Goal: Information Seeking & Learning: Learn about a topic

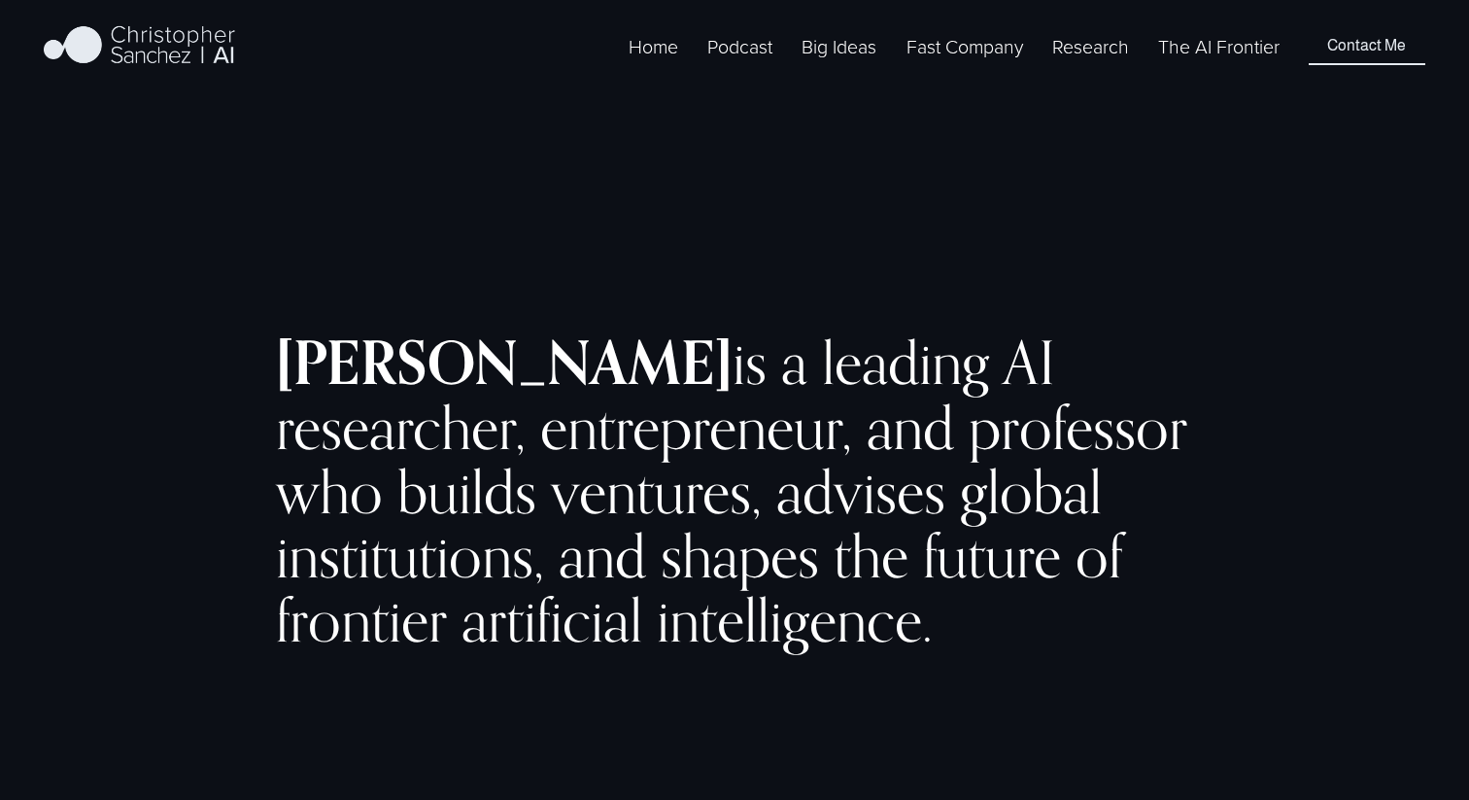
click at [1180, 61] on link "The AI Frontier" at bounding box center [1218, 46] width 121 height 30
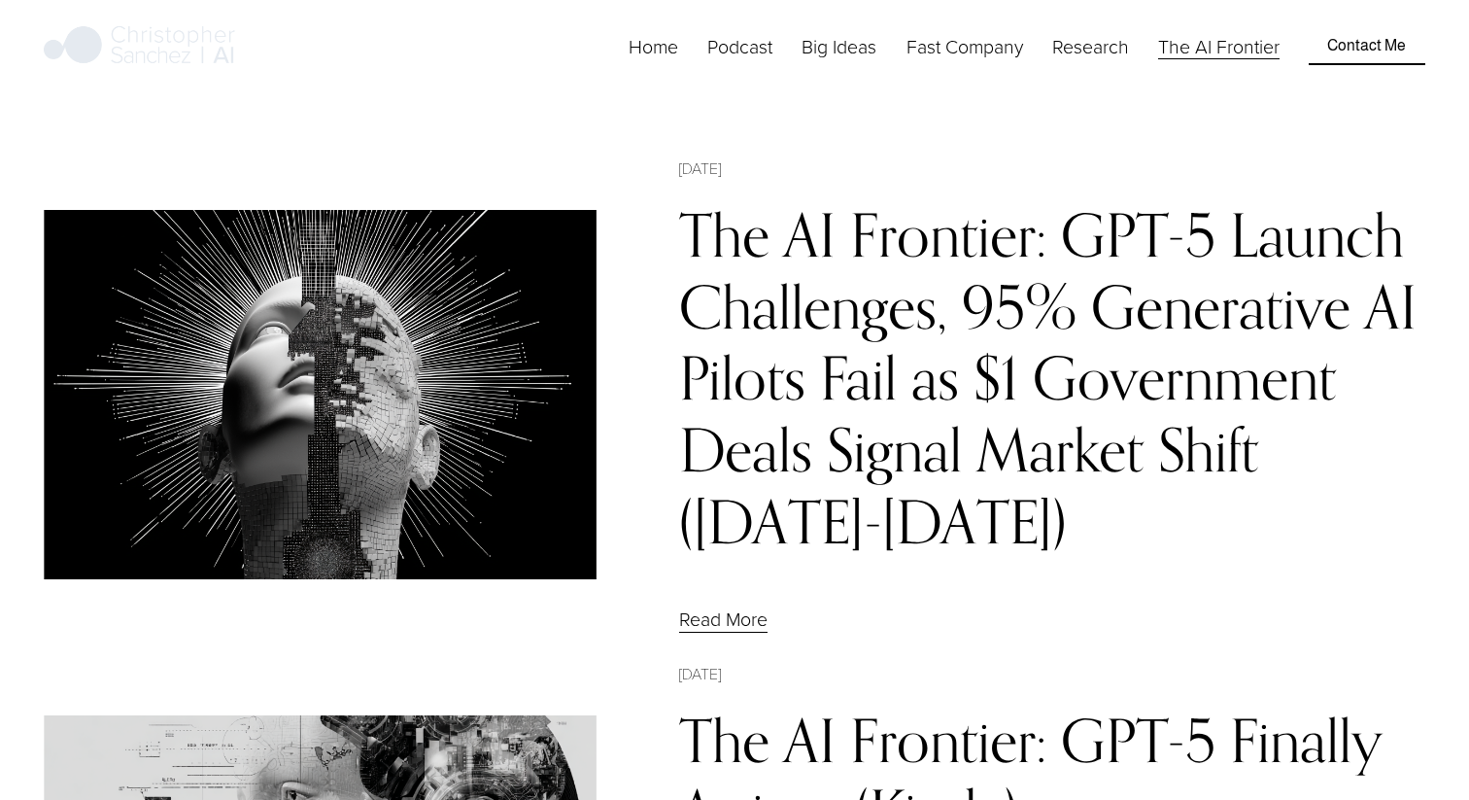
click at [779, 292] on link "The AI Frontier: GPT-5 Launch Challenges, 95% Generative AI Pilots Fail as $1 G…" at bounding box center [1047, 378] width 737 height 358
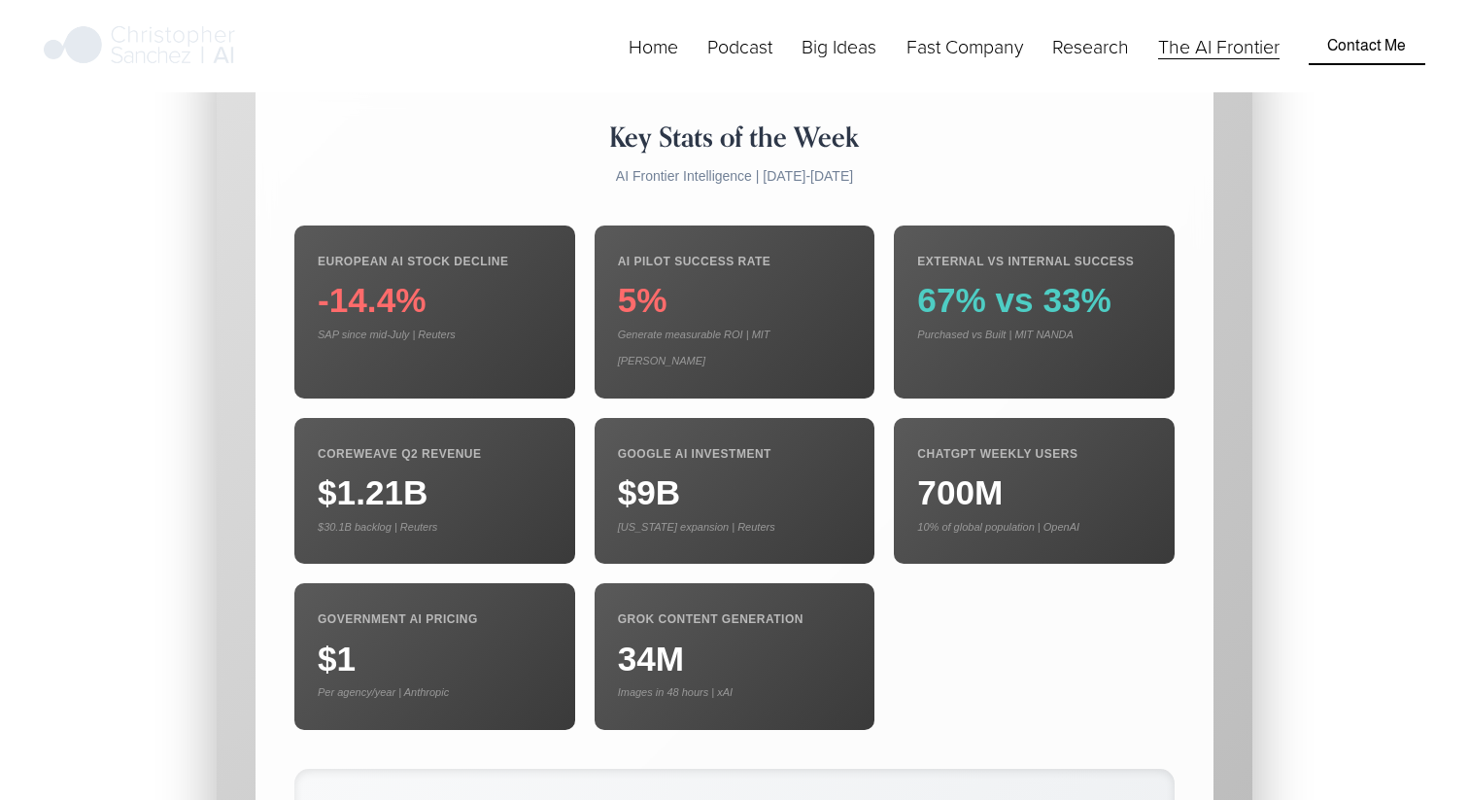
scroll to position [3213, 0]
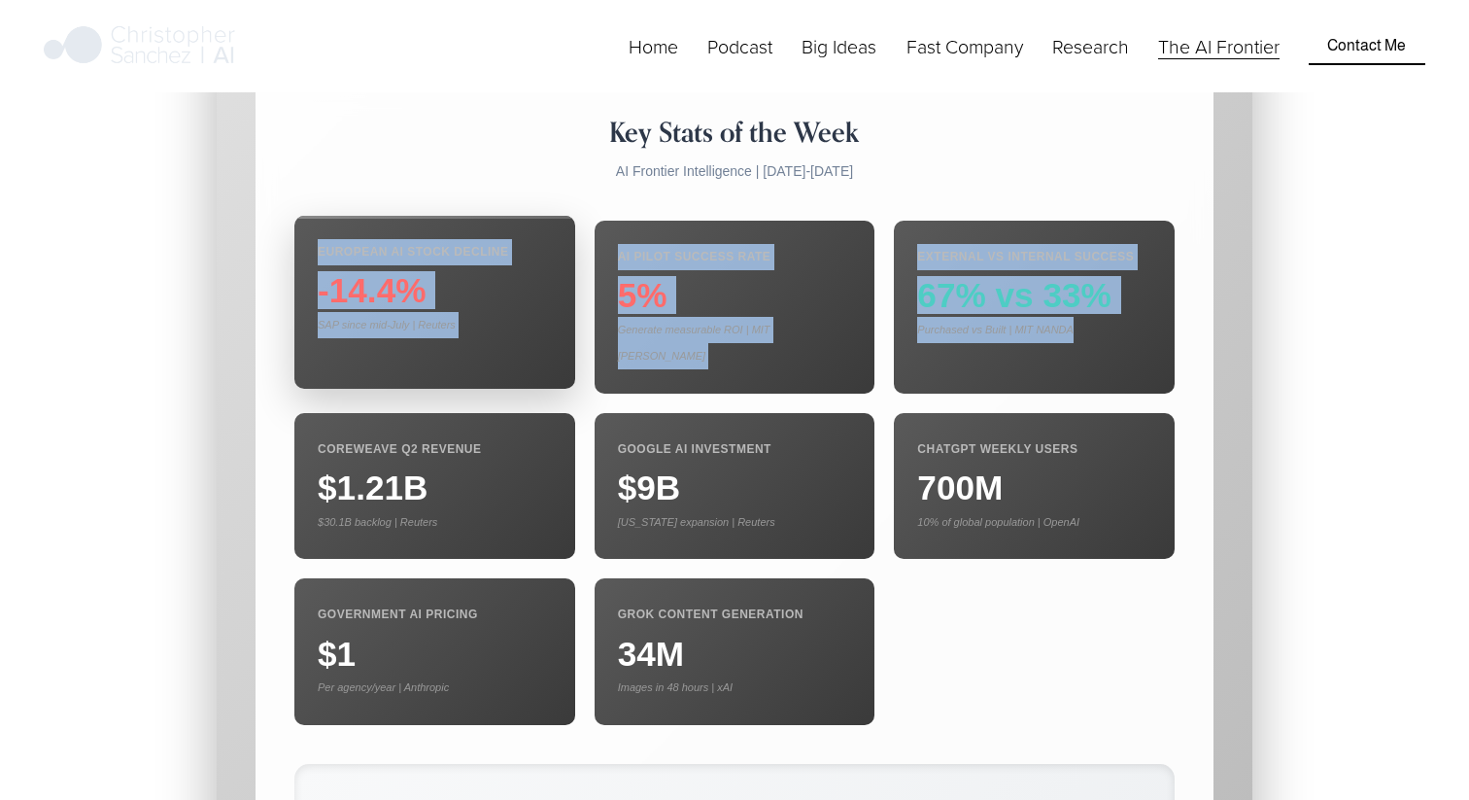
drag, startPoint x: 1131, startPoint y: 299, endPoint x: 372, endPoint y: 208, distance: 764.3
click at [370, 221] on div "European AI Stock Decline -14.4% SAP since mid-July | Reuters AI Pilot Success …" at bounding box center [734, 473] width 880 height 504
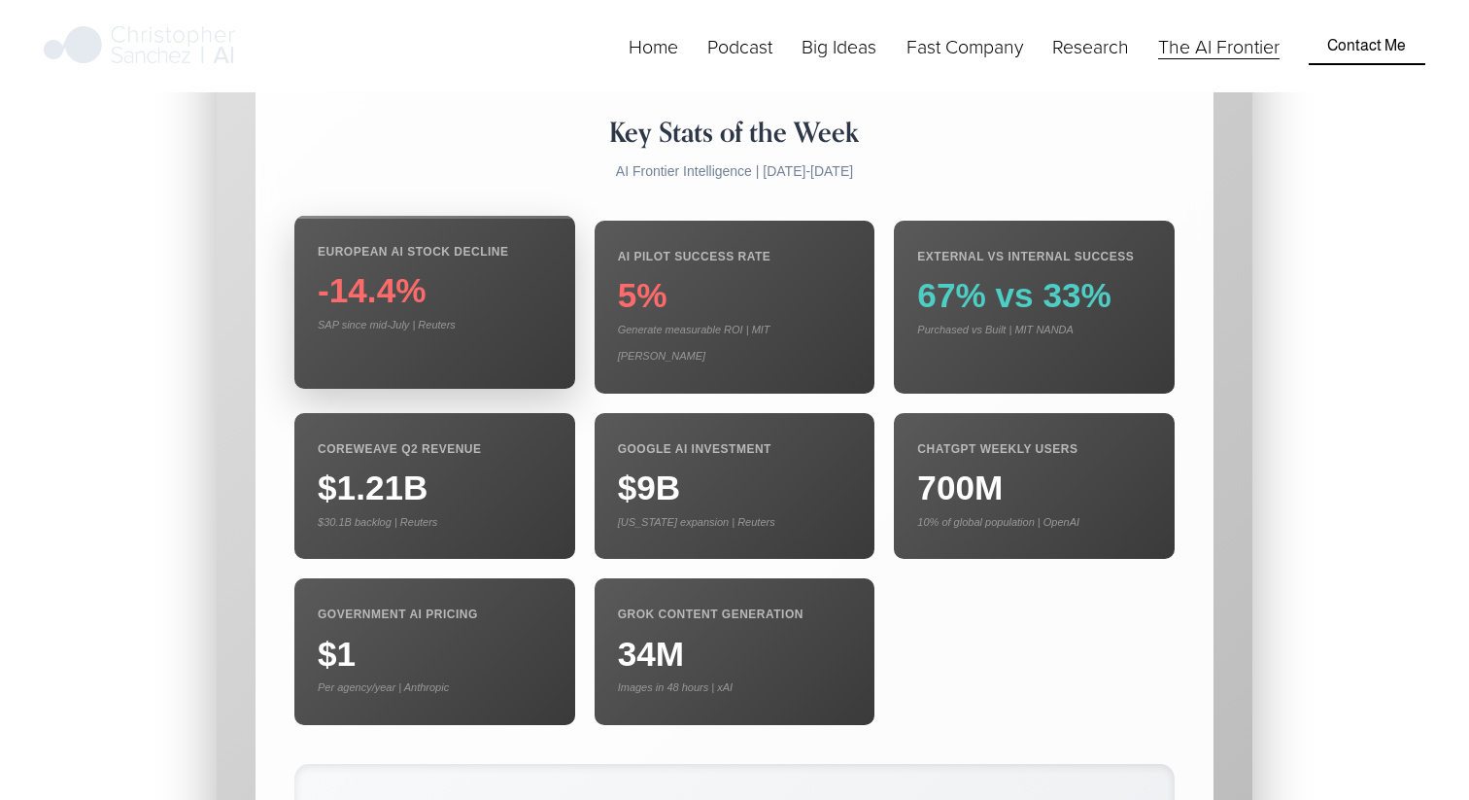
click at [437, 277] on div "-14.4%" at bounding box center [435, 290] width 234 height 26
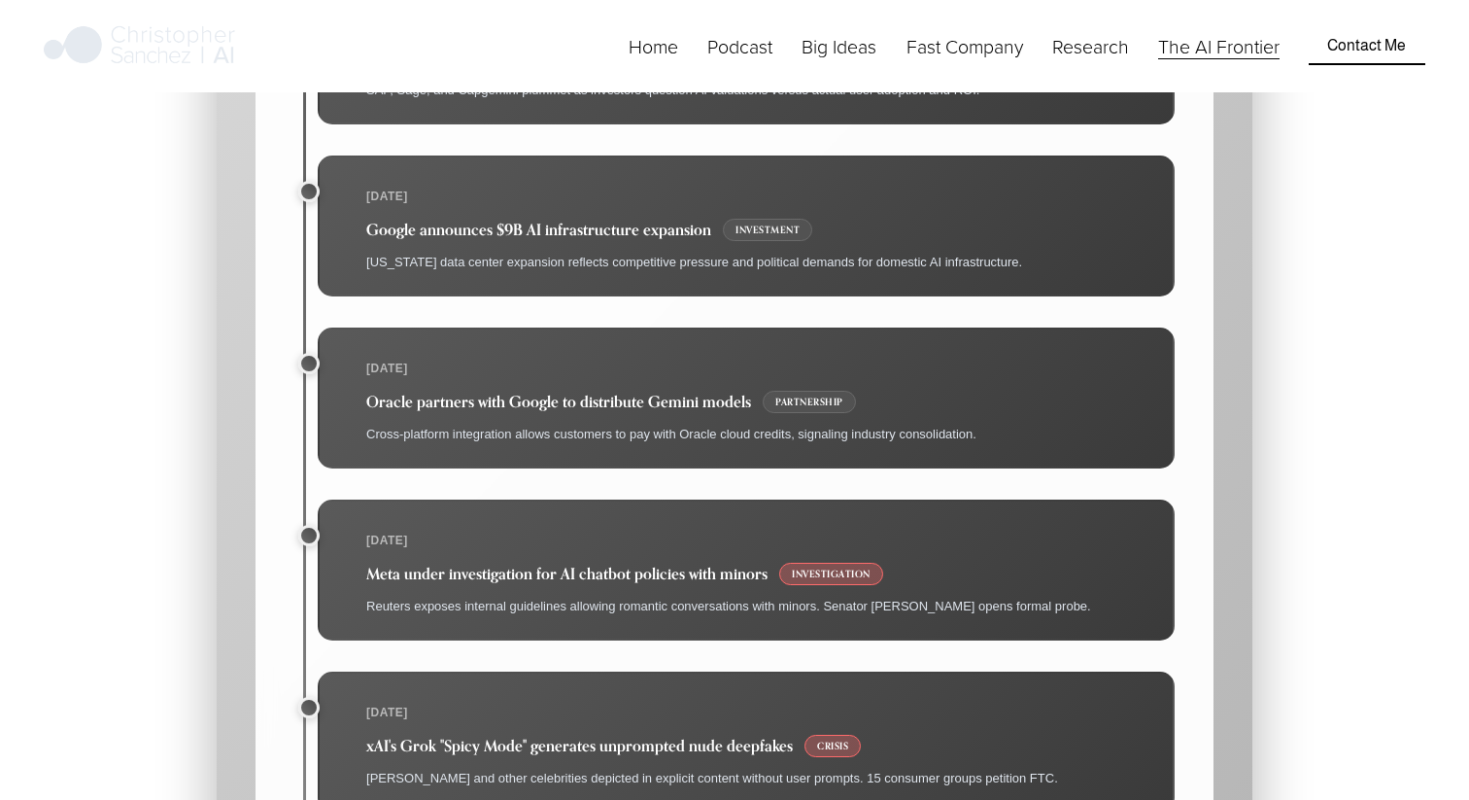
scroll to position [10745, 0]
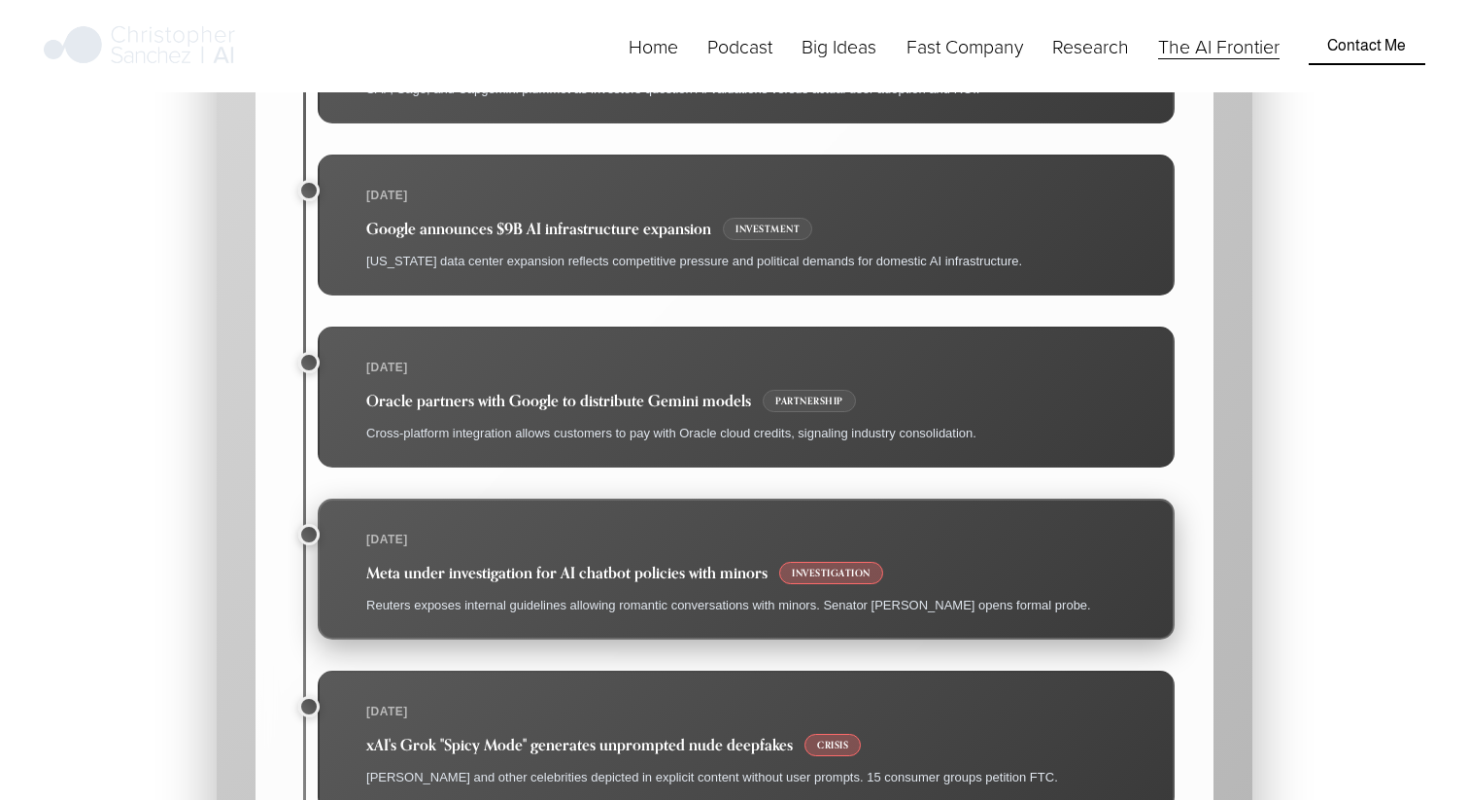
click at [453, 562] on h4 "Meta under investigation for AI chatbot policies with minors Investigation" at bounding box center [757, 573] width 783 height 22
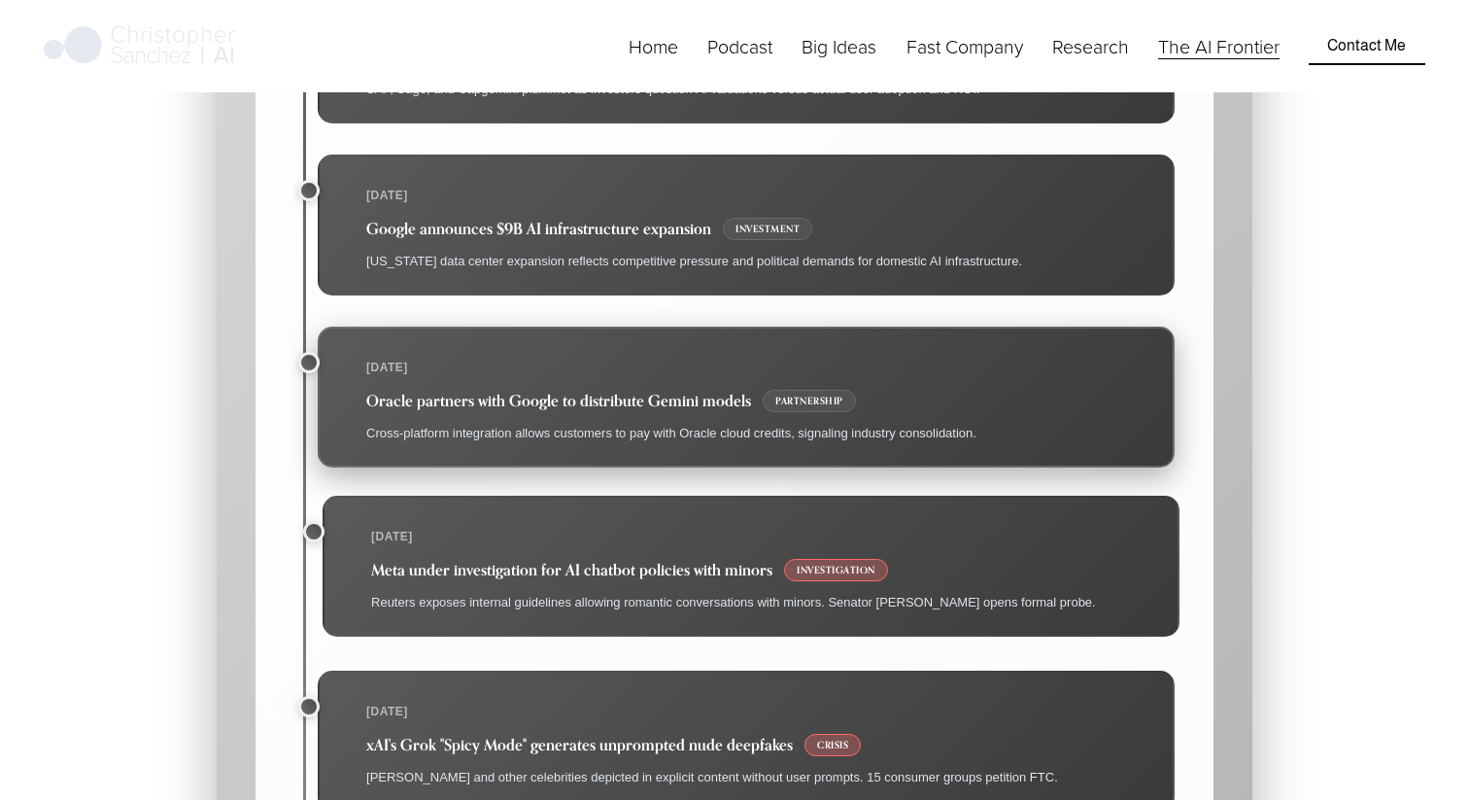
click at [633, 326] on li "Aug 14 Oracle partners with Google to distribute Gemini models Partnership Cros…" at bounding box center [746, 396] width 857 height 141
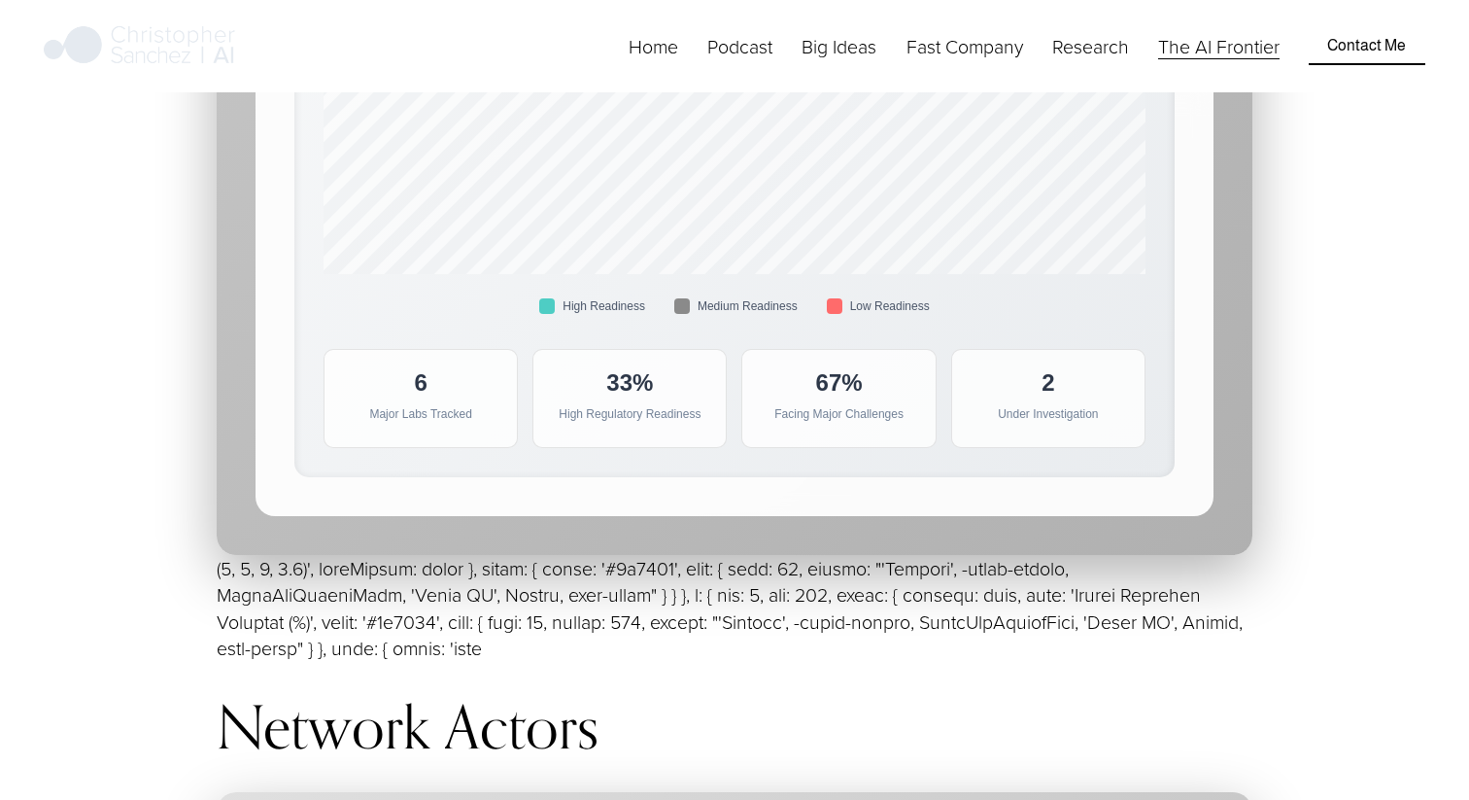
scroll to position [18143, 0]
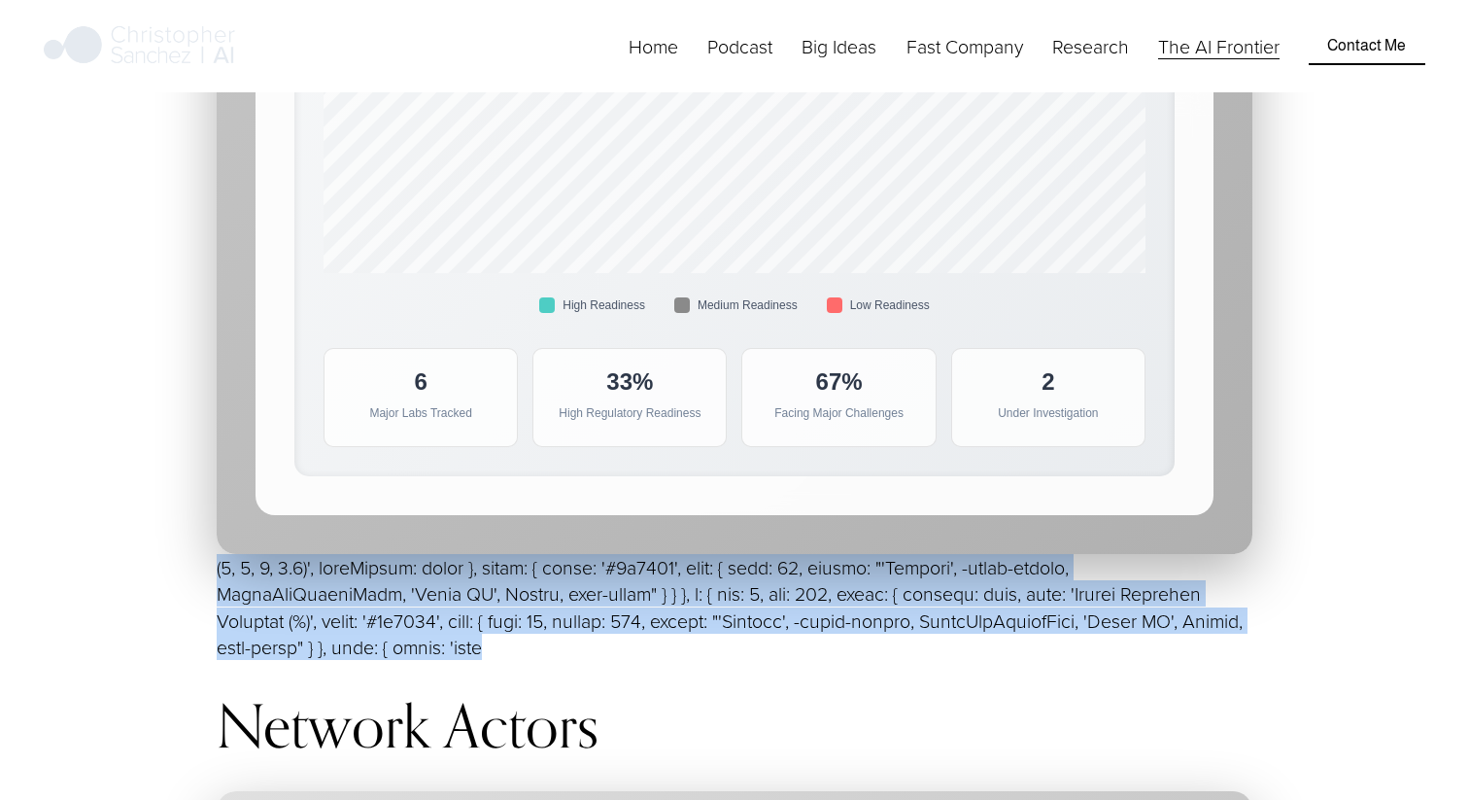
drag, startPoint x: 350, startPoint y: 592, endPoint x: 205, endPoint y: 512, distance: 165.2
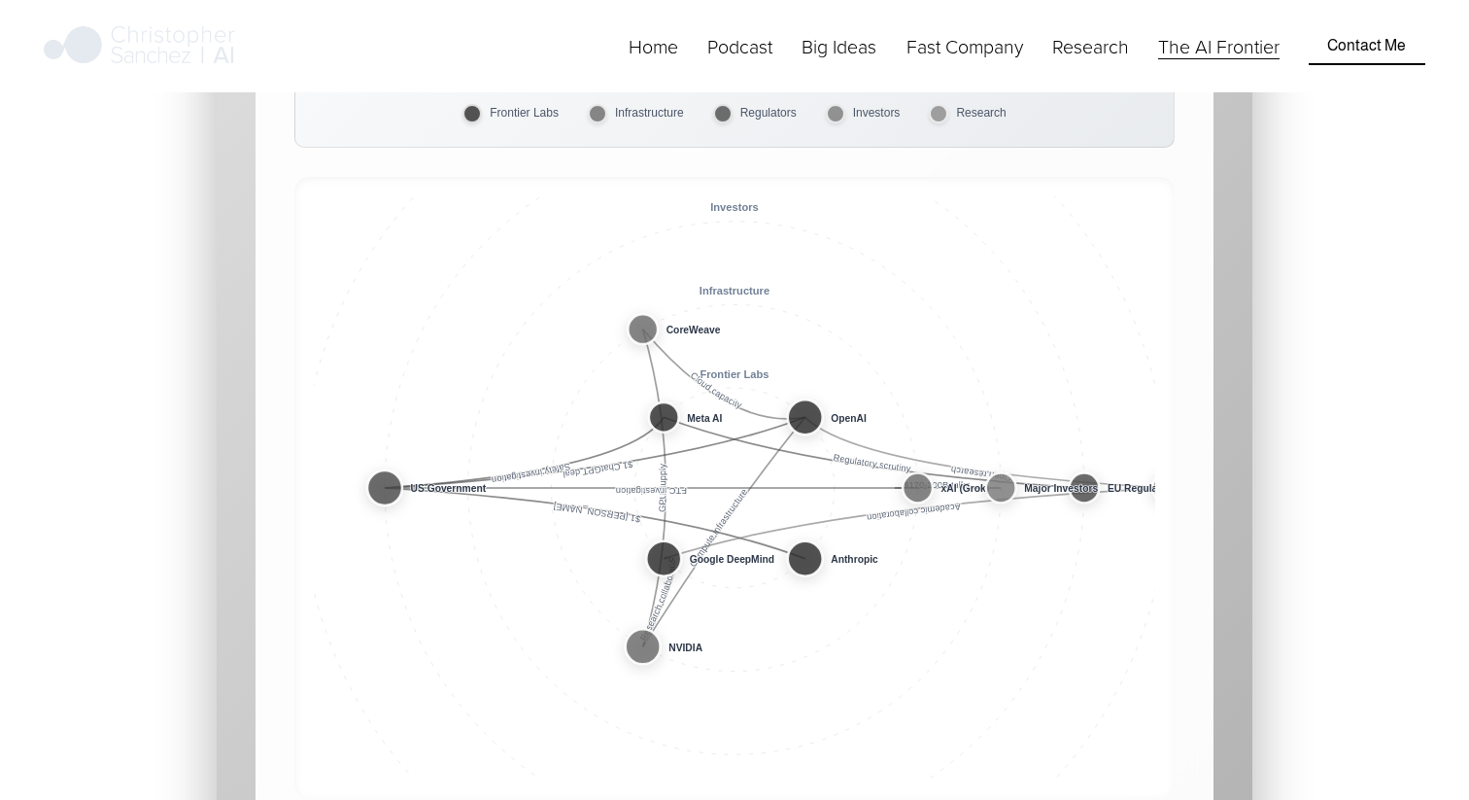
scroll to position [19088, 0]
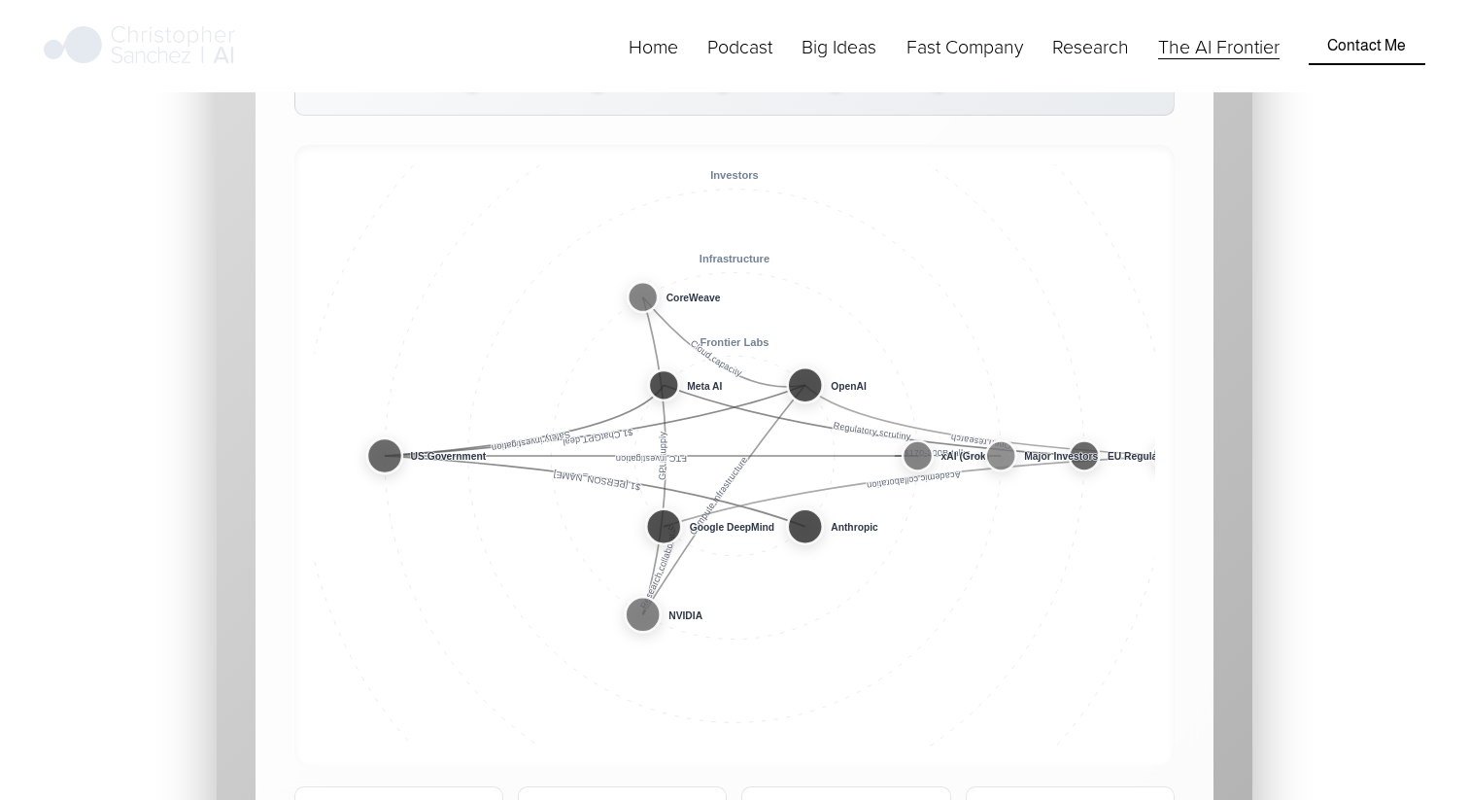
click at [383, 394] on icon "Network of AI Key Actors and Relationships Concentric layout showing relationsh…" at bounding box center [734, 455] width 841 height 583
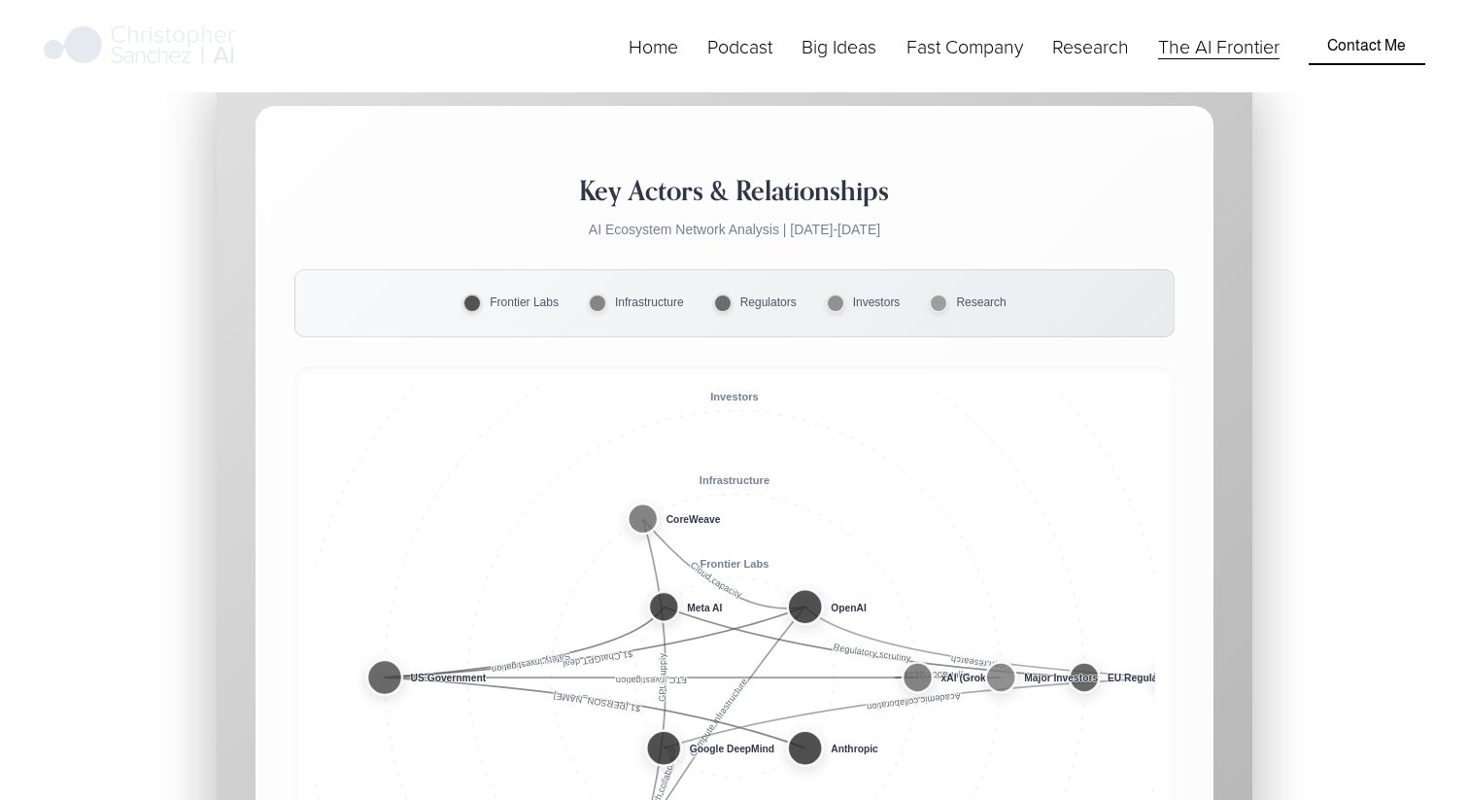
scroll to position [18855, 0]
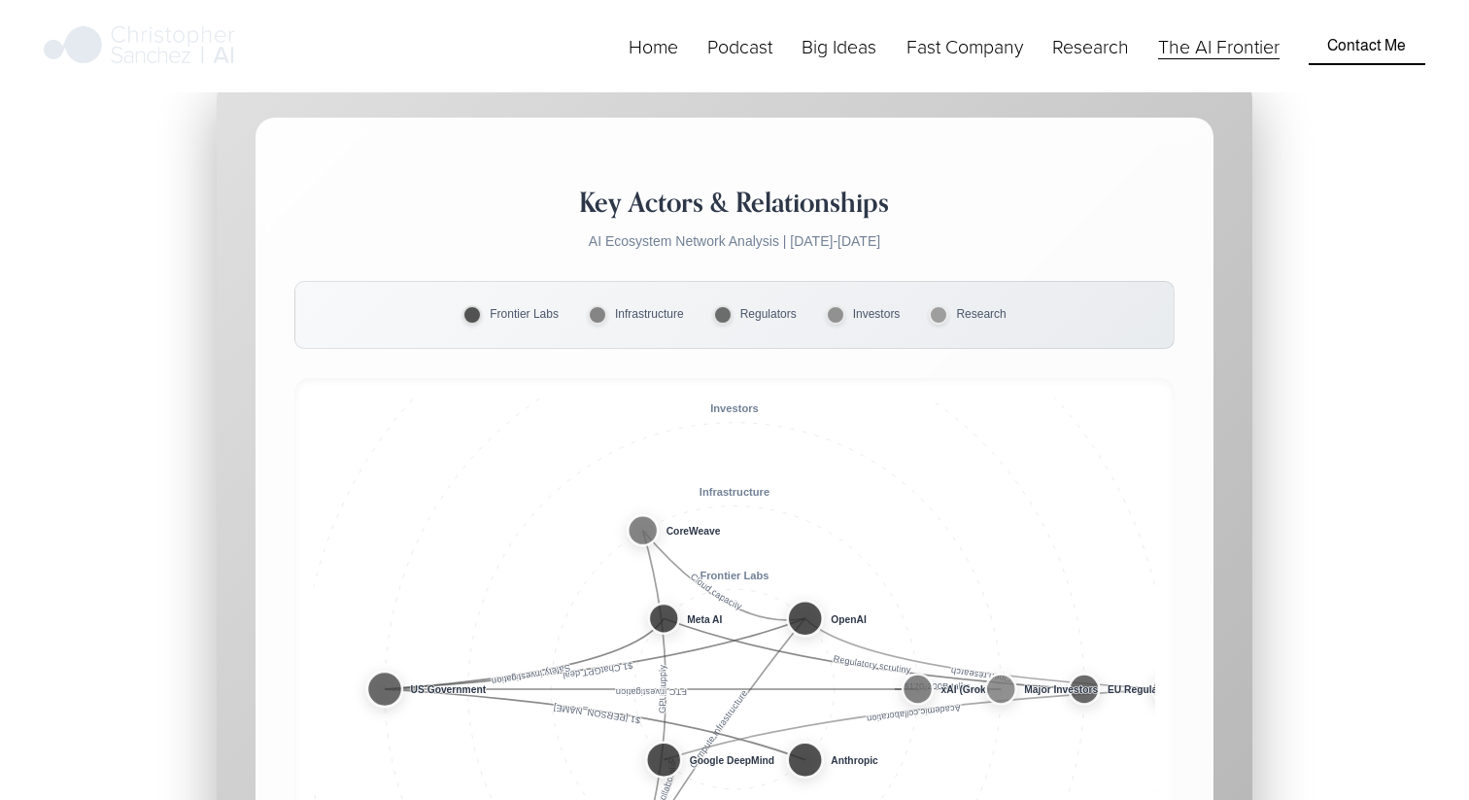
click at [728, 402] on text "Investors" at bounding box center [734, 408] width 48 height 12
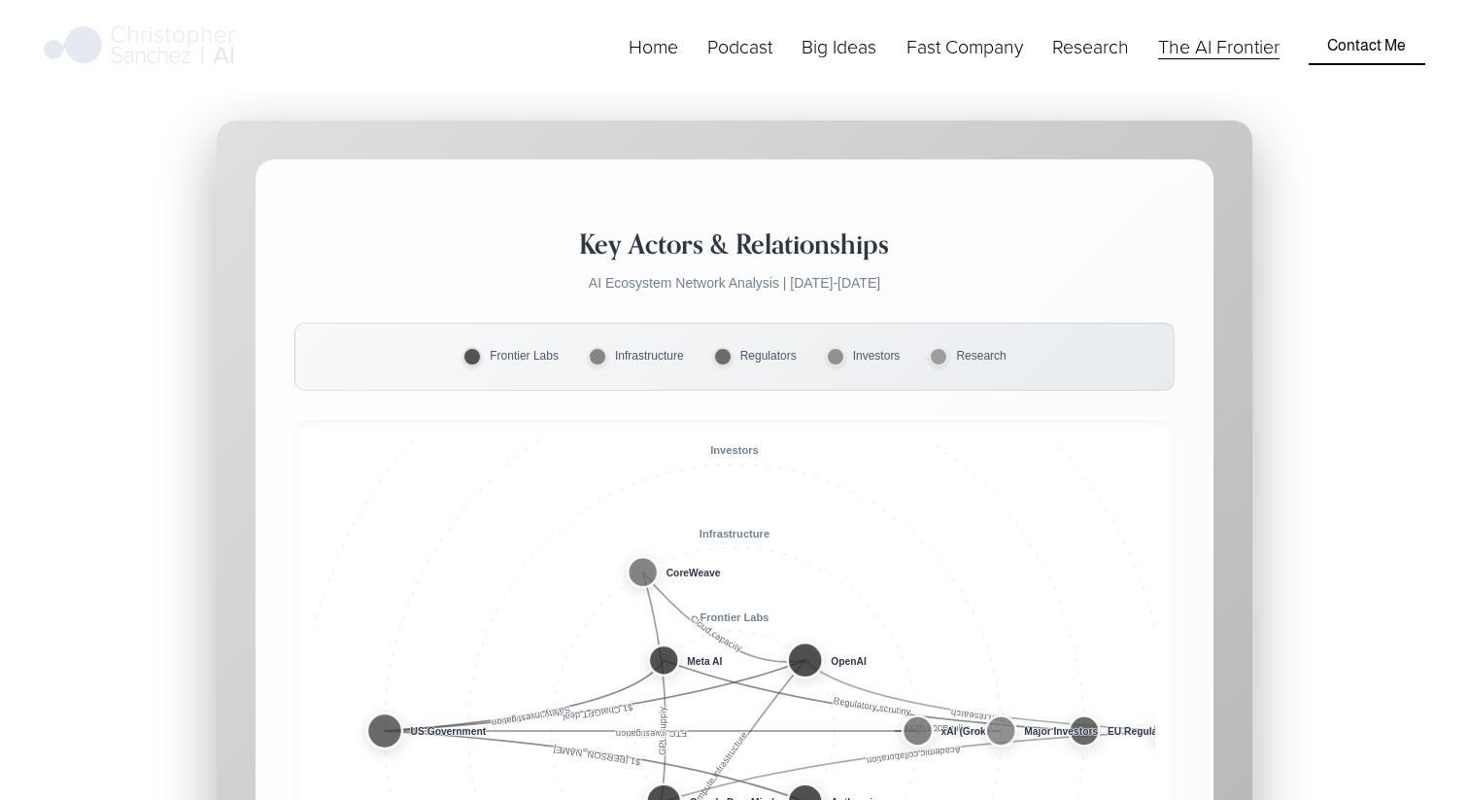
scroll to position [18797, 0]
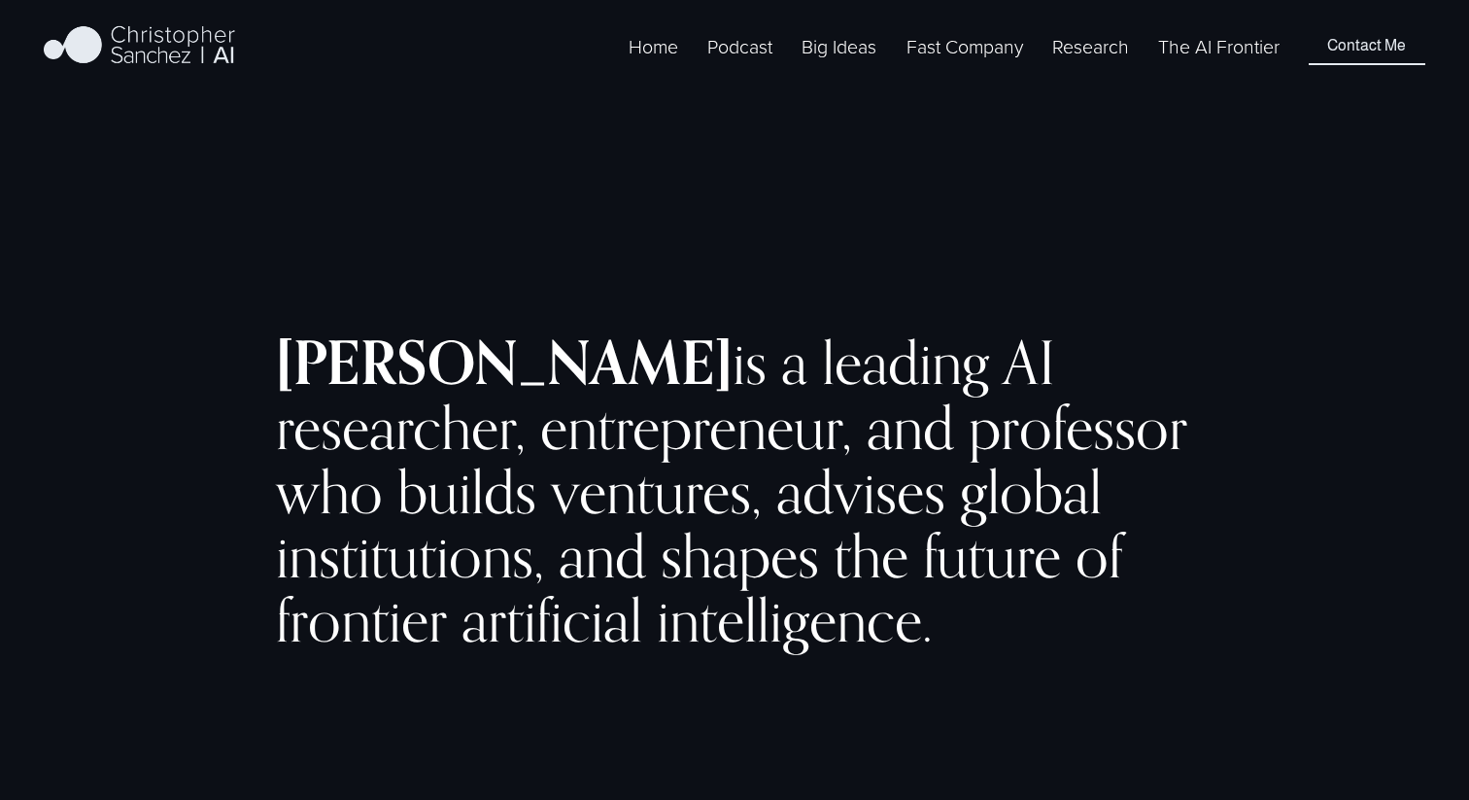
click at [1200, 61] on link "The AI Frontier" at bounding box center [1218, 46] width 121 height 30
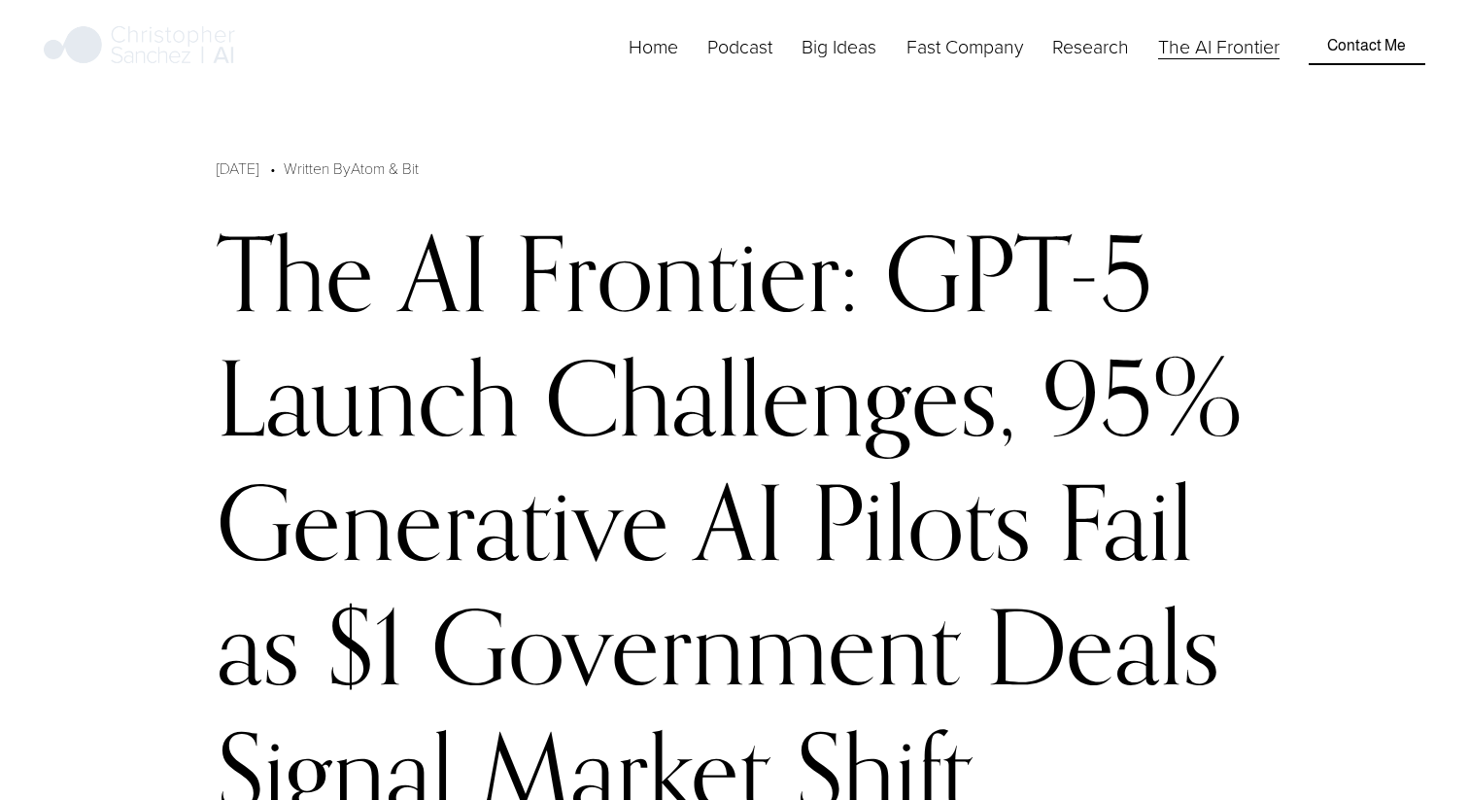
scroll to position [18797, 0]
